Goal: Transaction & Acquisition: Purchase product/service

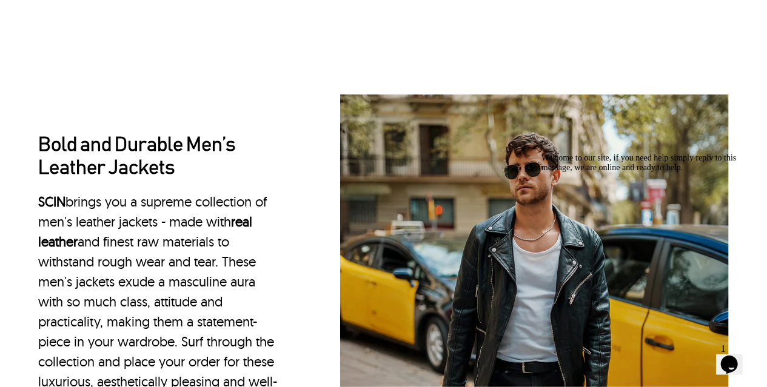
scroll to position [1057, 0]
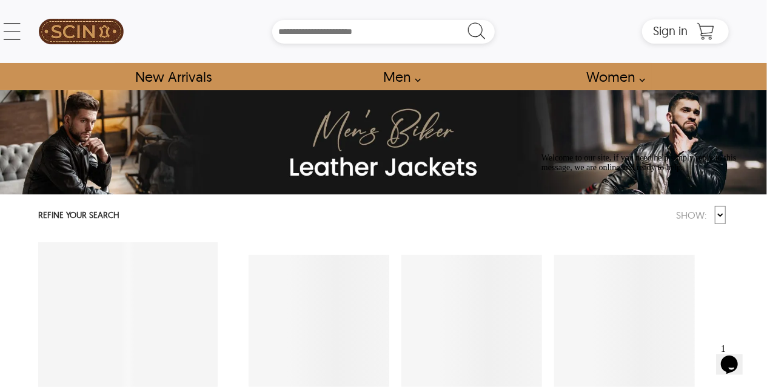
select select "********"
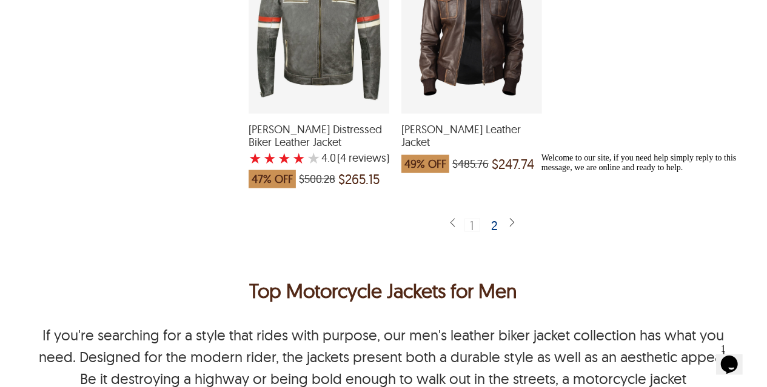
scroll to position [3214, 0]
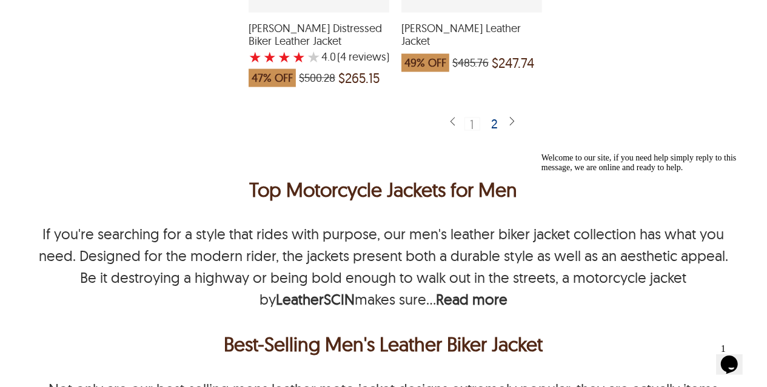
click at [492, 118] on div "2" at bounding box center [495, 124] width 18 height 12
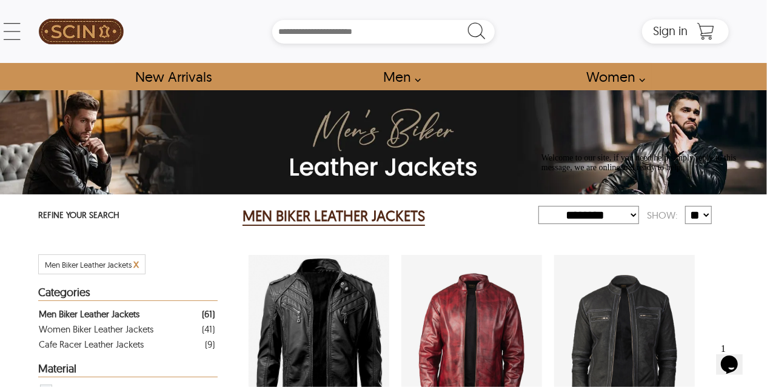
click at [612, 172] on div "Welcome to our site, if you need help simply reply to this message, we are onli…" at bounding box center [650, 162] width 218 height 19
click at [623, 172] on div "Welcome to our site, if you need help simply reply to this message, we are onli…" at bounding box center [650, 162] width 218 height 19
click at [702, 172] on div "Welcome to our site, if you need help simply reply to this message, we are onli…" at bounding box center [650, 162] width 218 height 19
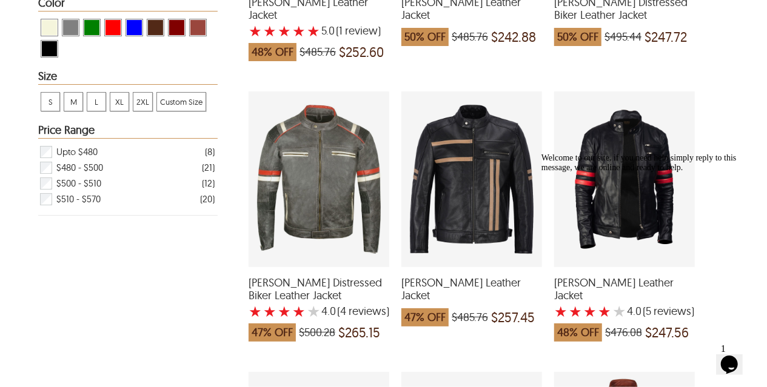
scroll to position [485, 0]
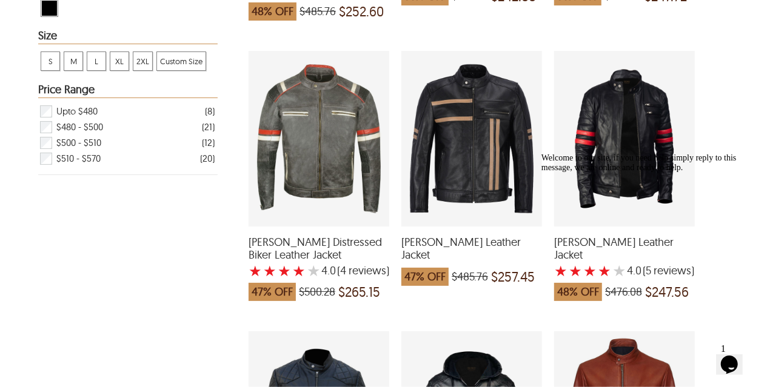
drag, startPoint x: 742, startPoint y: 240, endPoint x: 1278, endPoint y: 389, distance: 557.0
click at [541, 153] on icon "Chat attention grabber" at bounding box center [541, 153] width 0 height 0
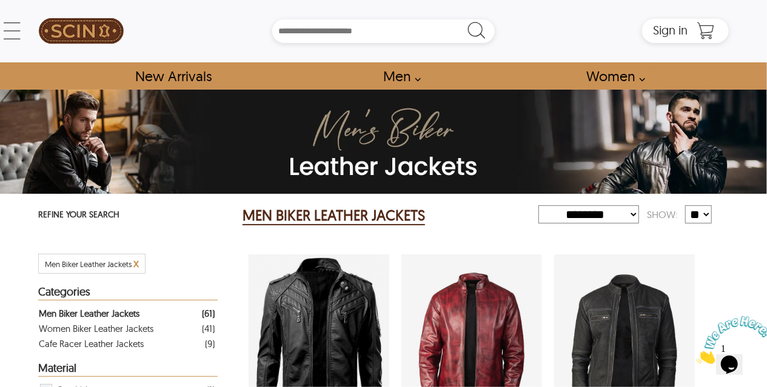
scroll to position [0, 0]
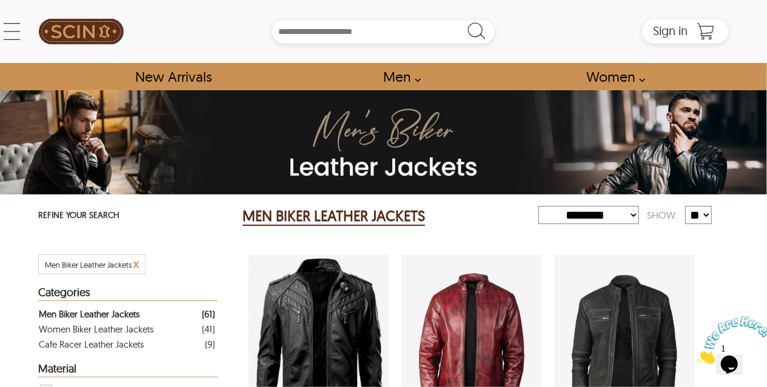
click at [626, 215] on select "**********" at bounding box center [588, 215] width 101 height 18
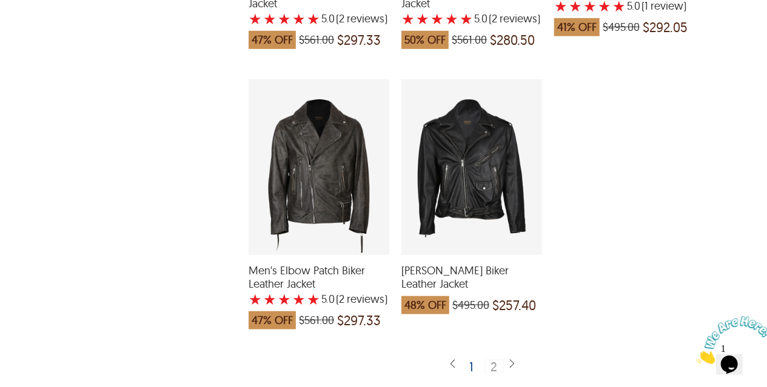
scroll to position [2789, 0]
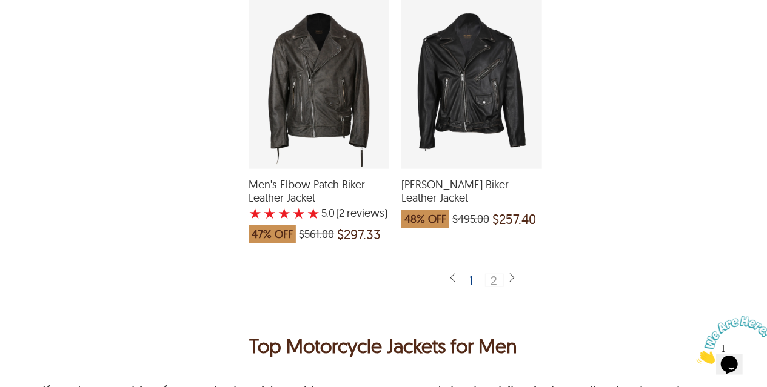
click at [492, 274] on div "2" at bounding box center [494, 280] width 19 height 13
click at [469, 274] on div "1" at bounding box center [471, 280] width 15 height 12
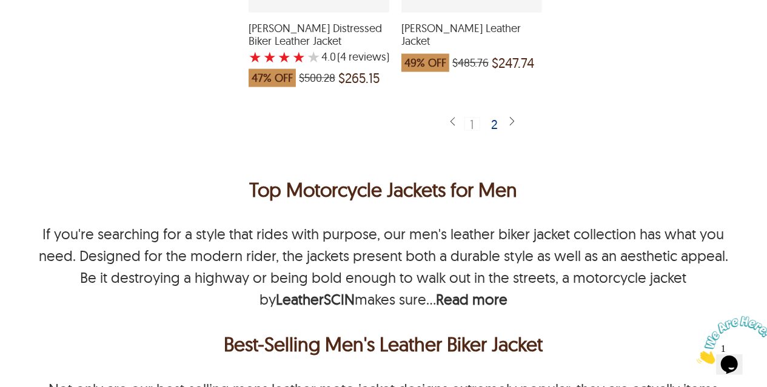
scroll to position [3517, 0]
